Goal: Navigation & Orientation: Find specific page/section

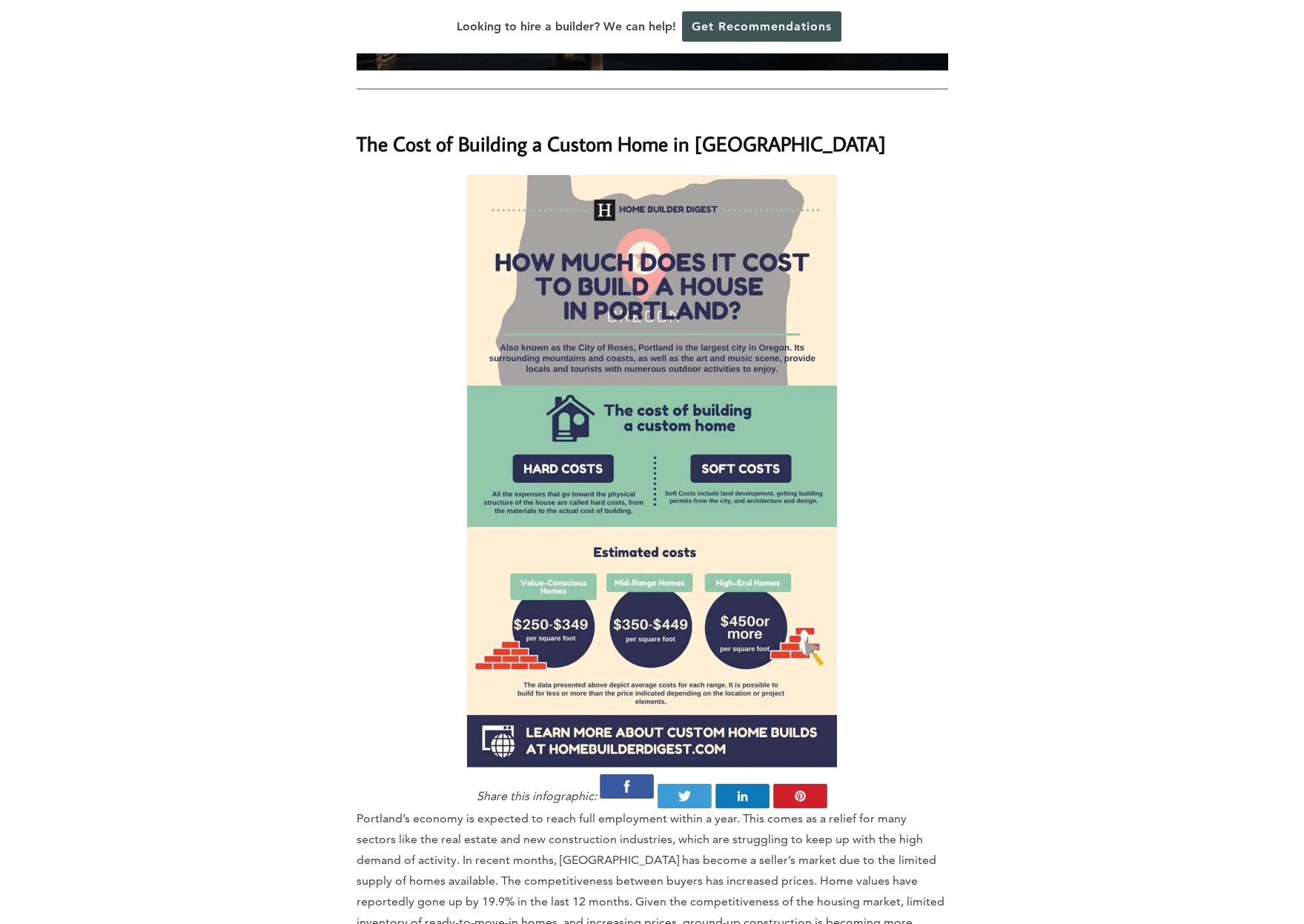
scroll to position [983, 0]
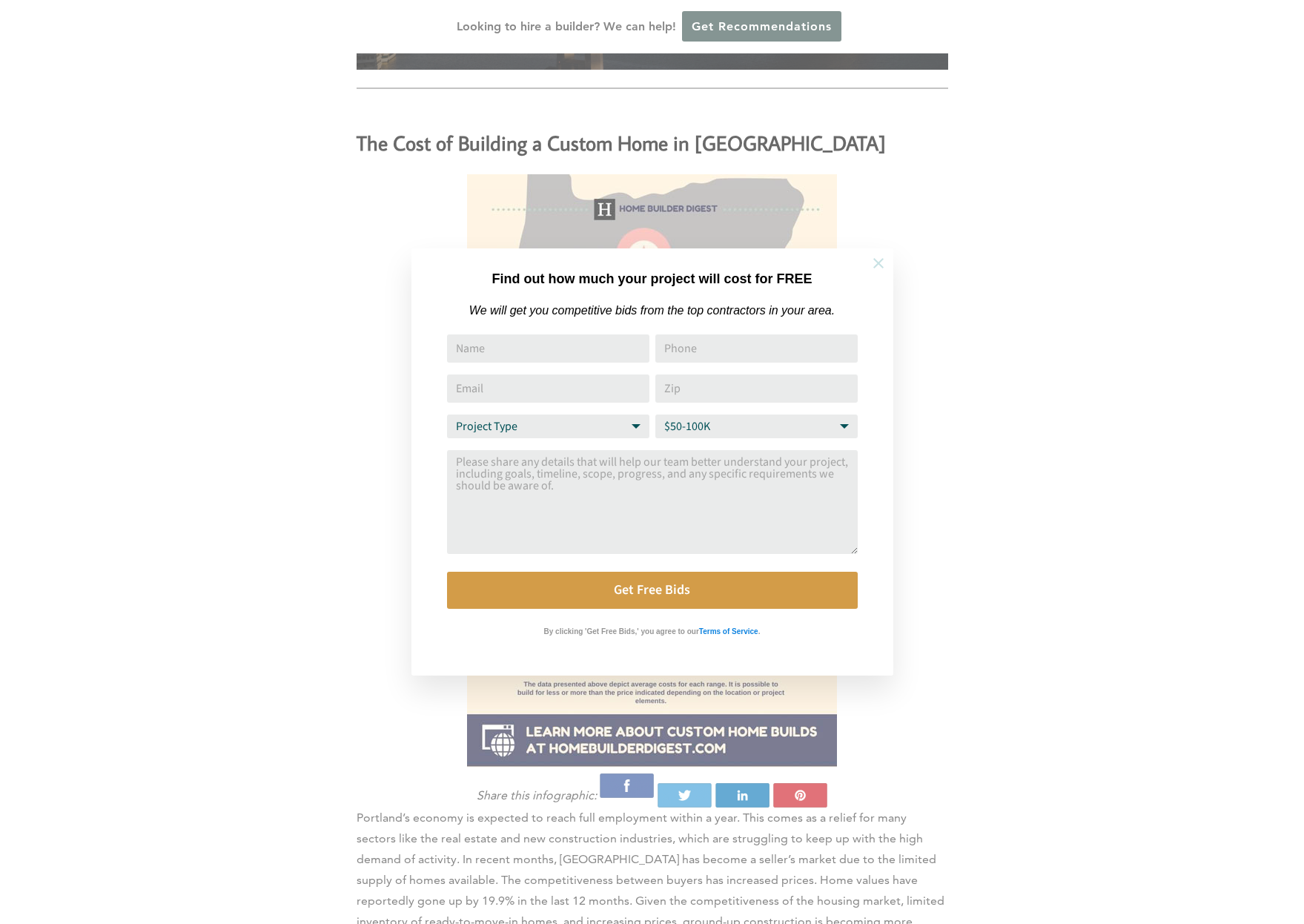
click at [879, 270] on icon at bounding box center [878, 263] width 16 height 16
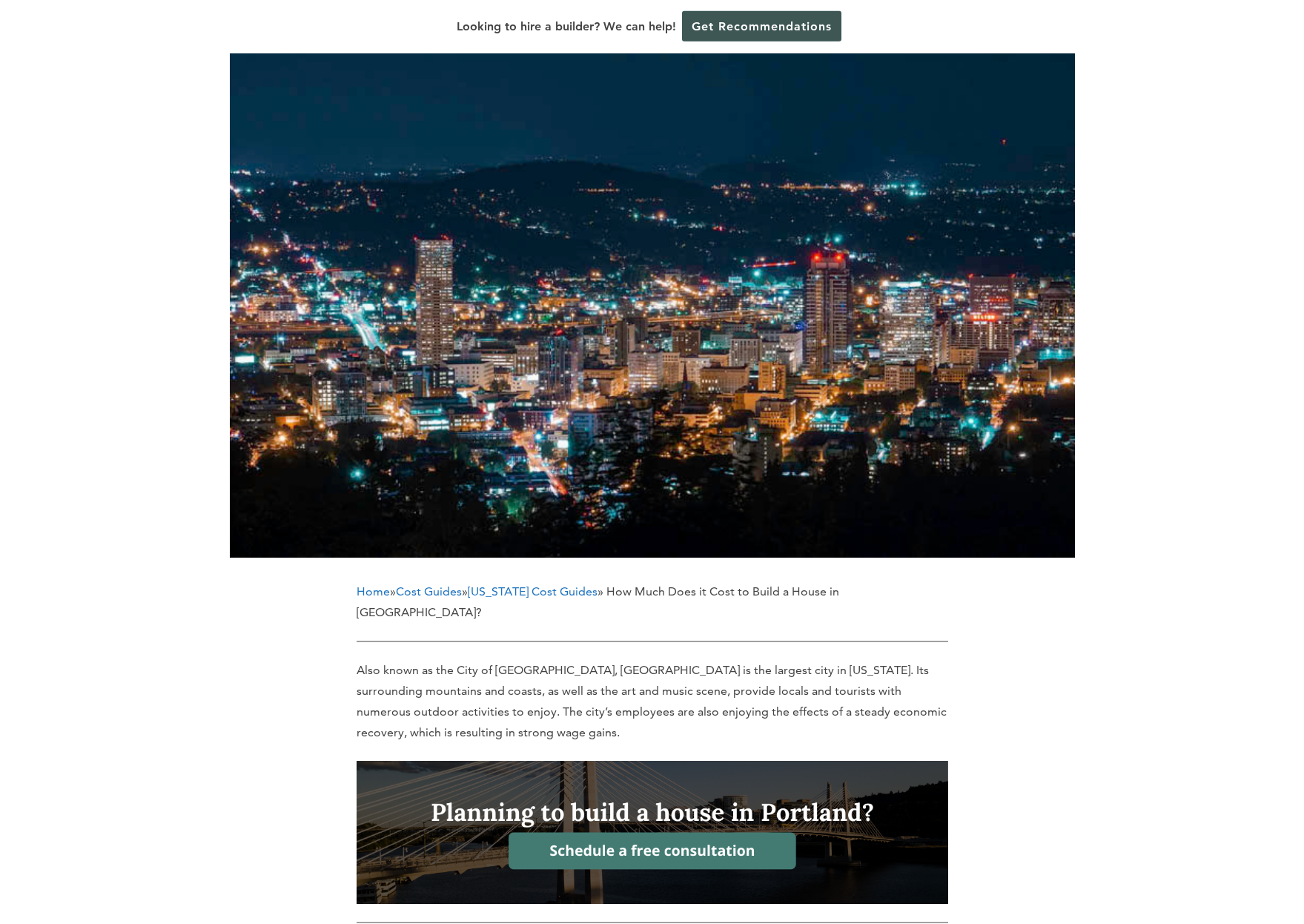
scroll to position [0, 0]
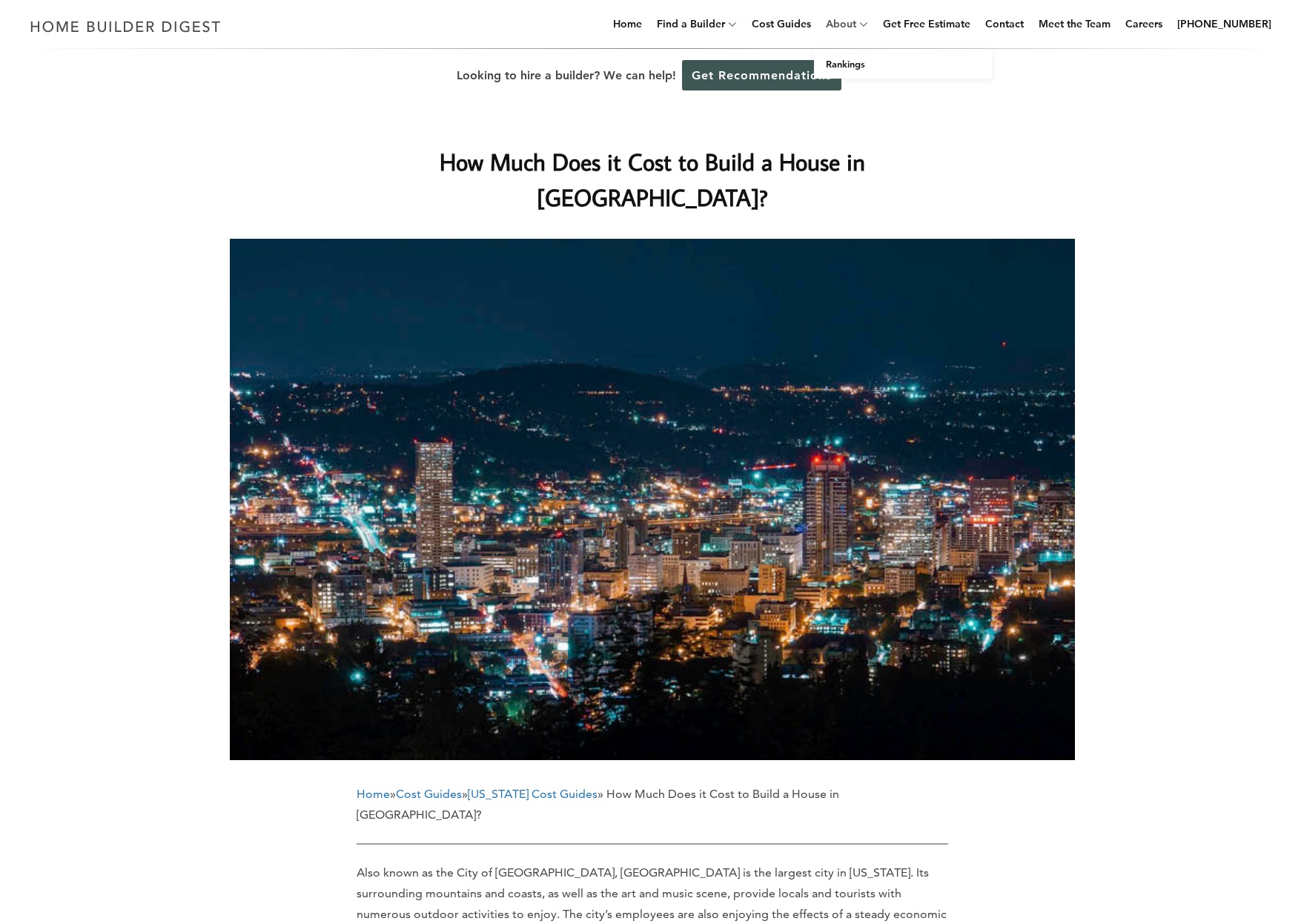
click at [856, 24] on link "About" at bounding box center [838, 24] width 37 height 47
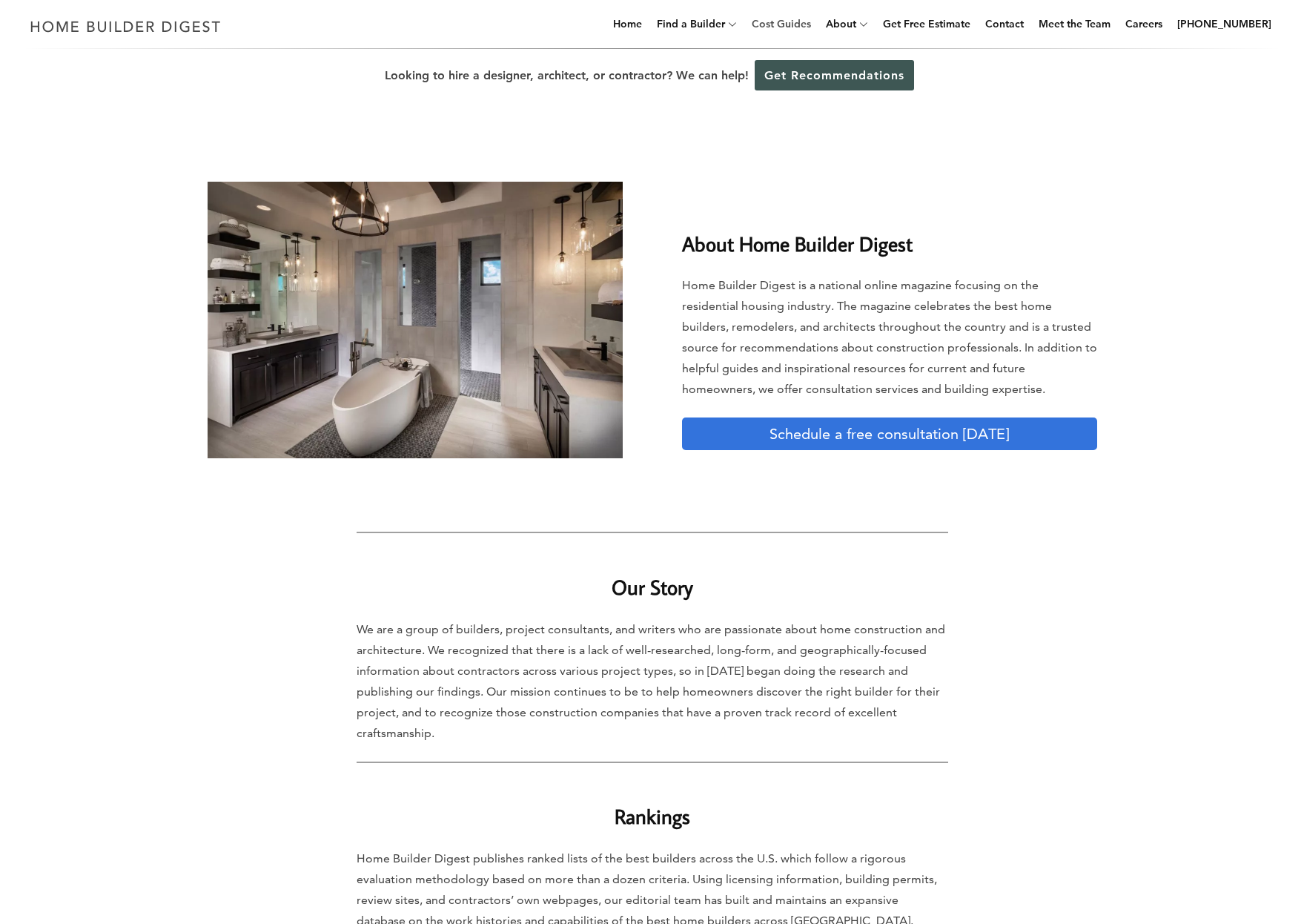
click at [811, 29] on link "Cost Guides" at bounding box center [782, 24] width 72 height 47
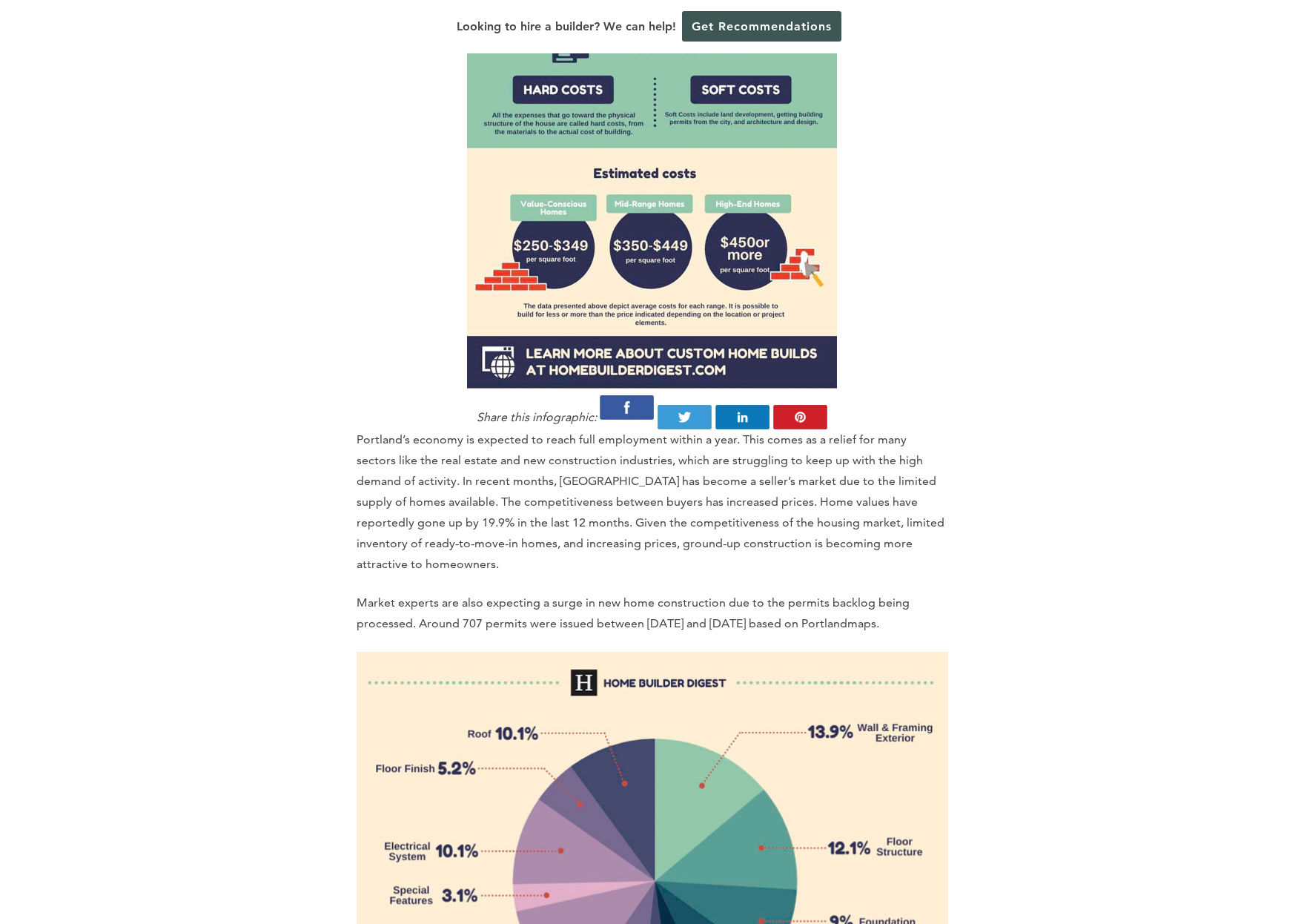
scroll to position [1059, 0]
